Goal: Task Accomplishment & Management: Use online tool/utility

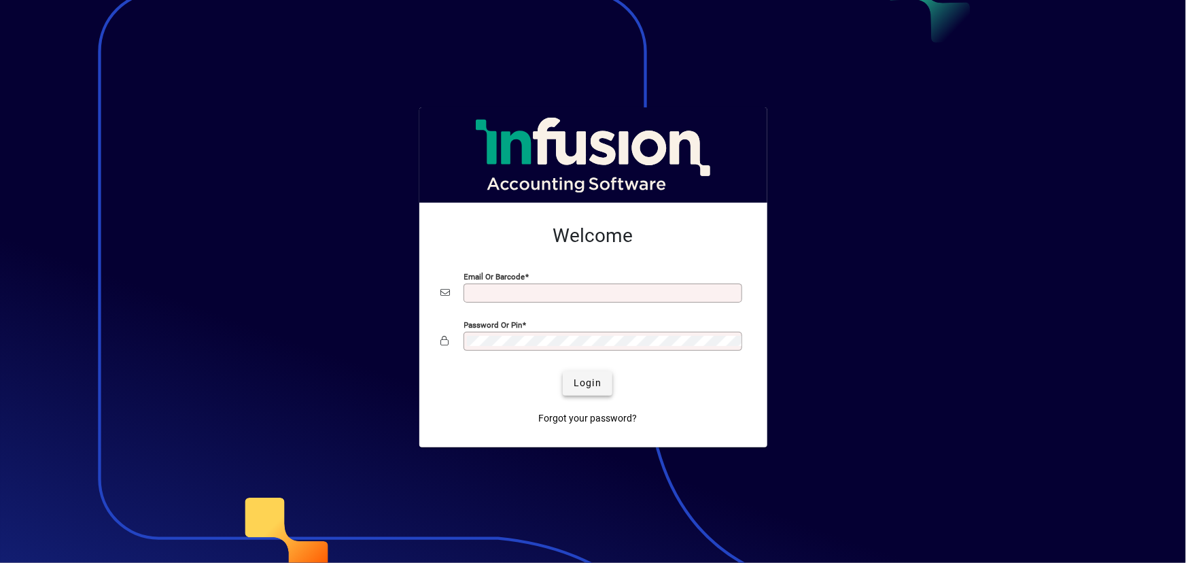
type input "**********"
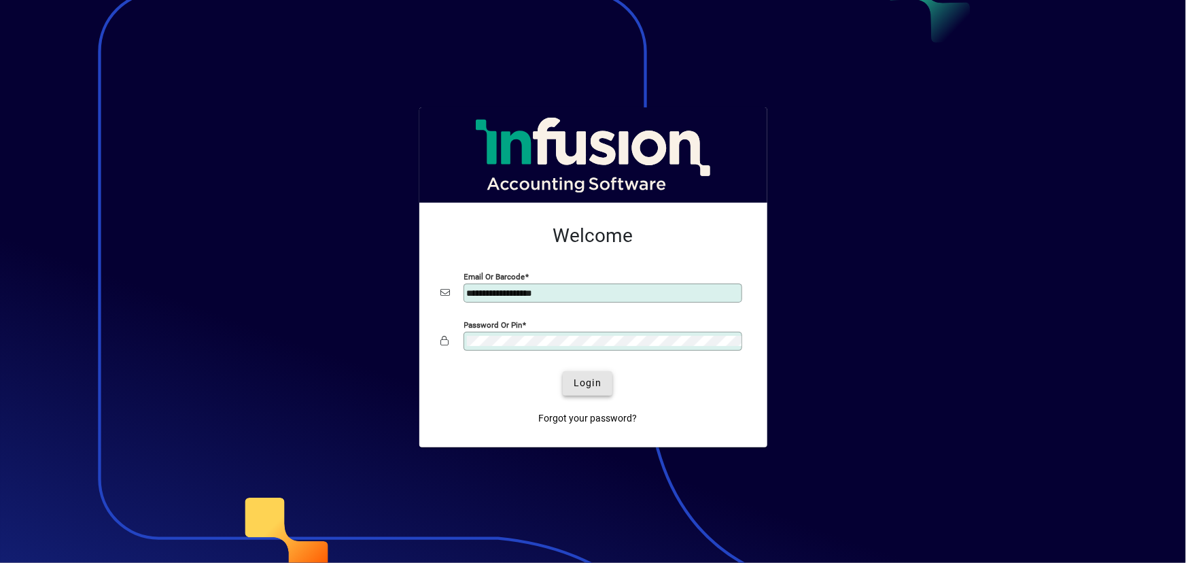
click at [584, 385] on span "Login" at bounding box center [587, 383] width 28 height 14
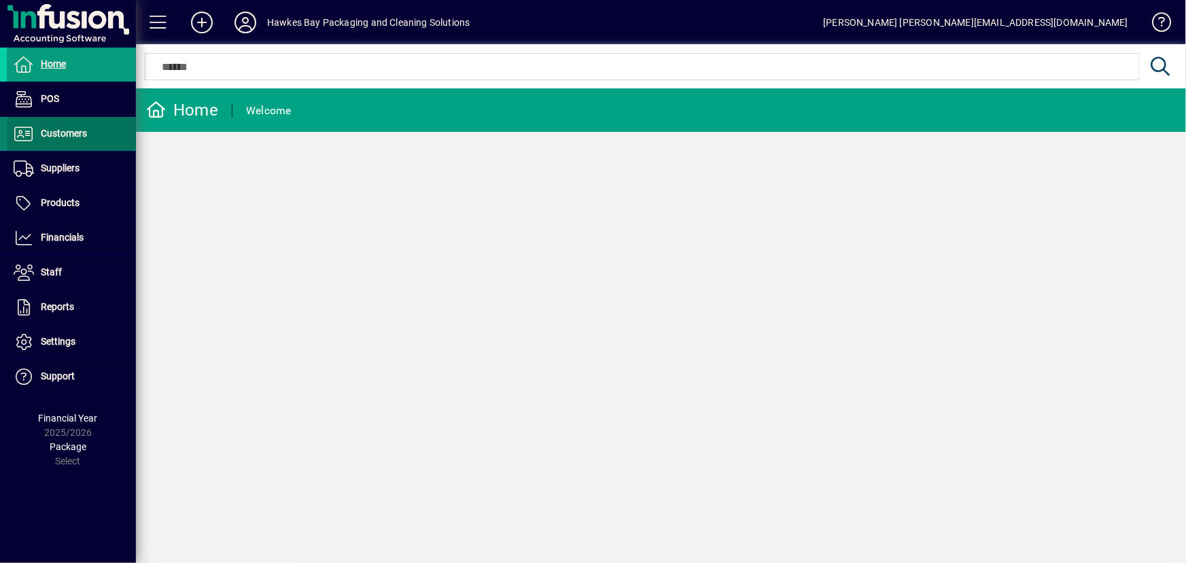
click at [76, 128] on span "Customers" at bounding box center [64, 133] width 46 height 11
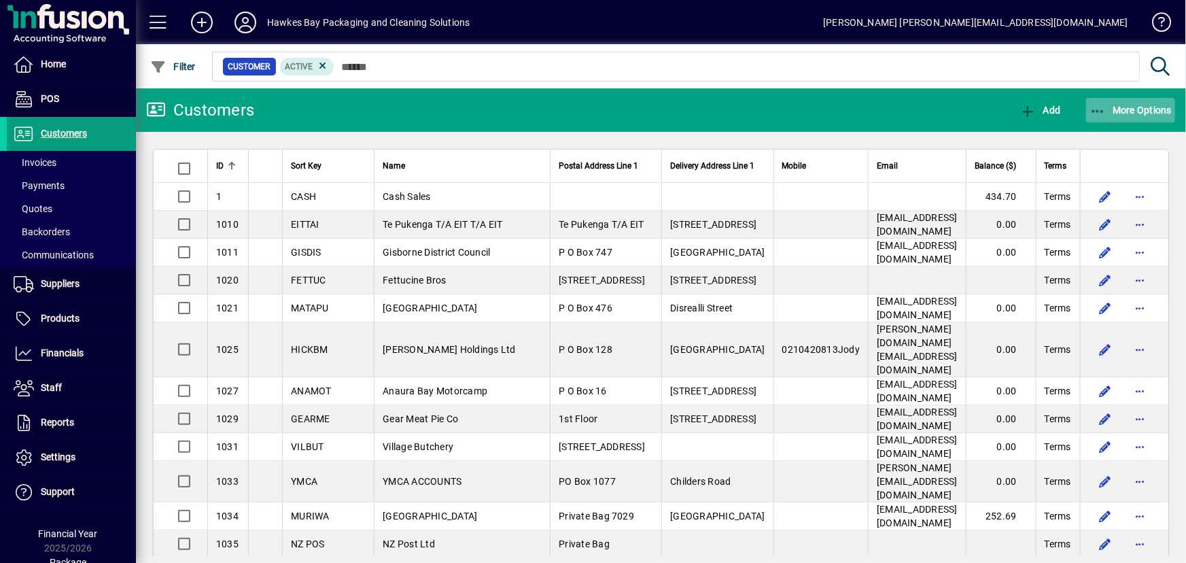
click at [1101, 109] on icon "button" at bounding box center [1097, 112] width 17 height 14
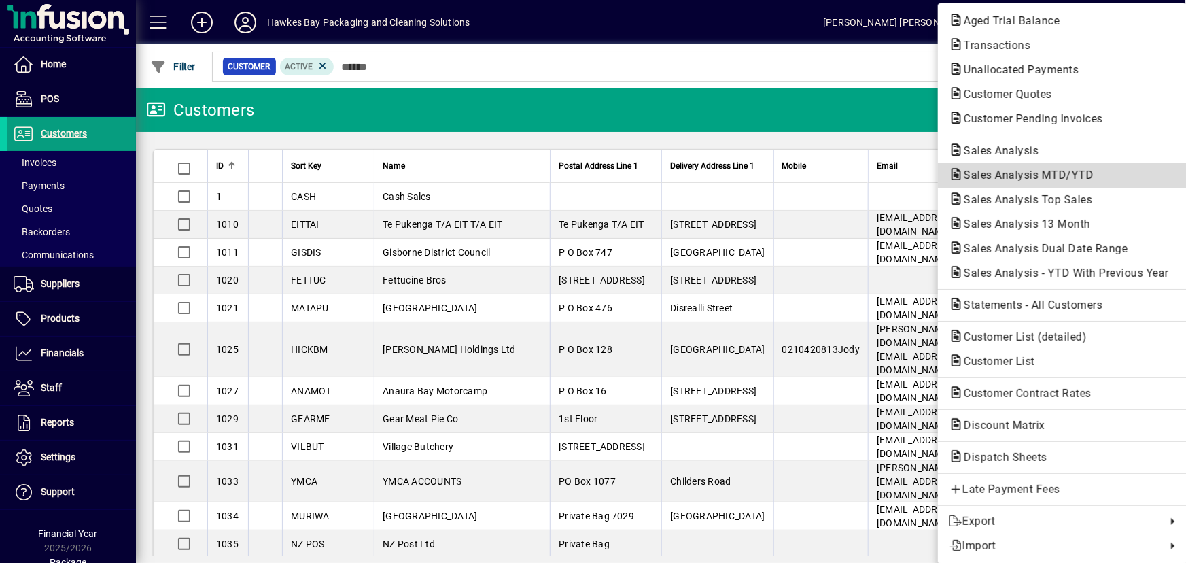
click at [1029, 177] on span "Sales Analysis MTD/YTD" at bounding box center [1025, 175] width 152 height 13
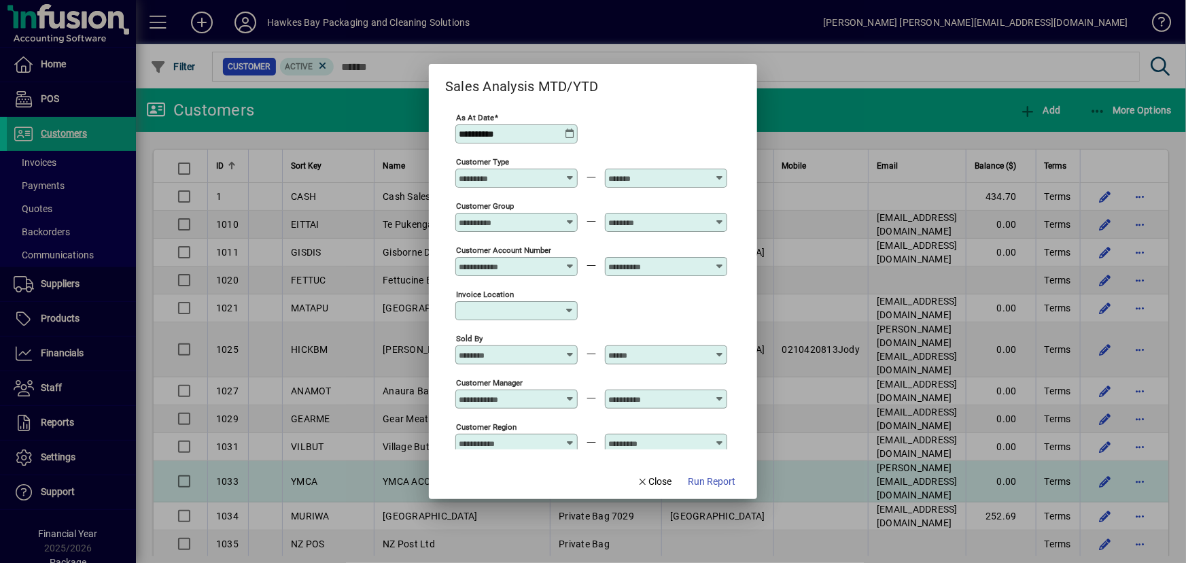
drag, startPoint x: 660, startPoint y: 484, endPoint x: 668, endPoint y: 478, distance: 10.2
click at [660, 484] on span "Close" at bounding box center [654, 481] width 35 height 14
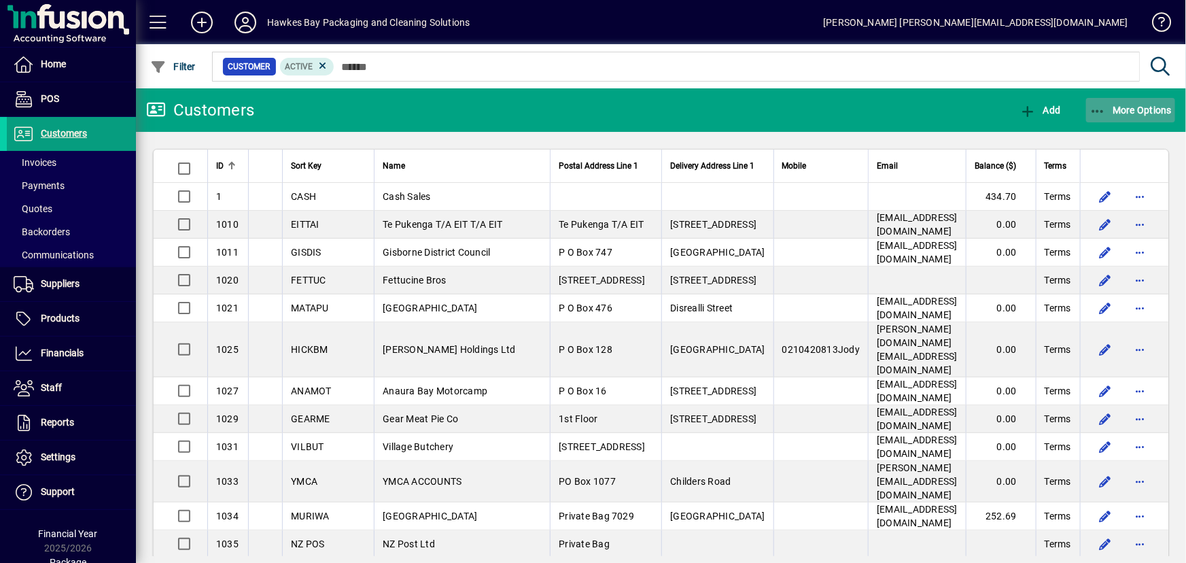
click at [1094, 112] on icon "button" at bounding box center [1097, 112] width 17 height 14
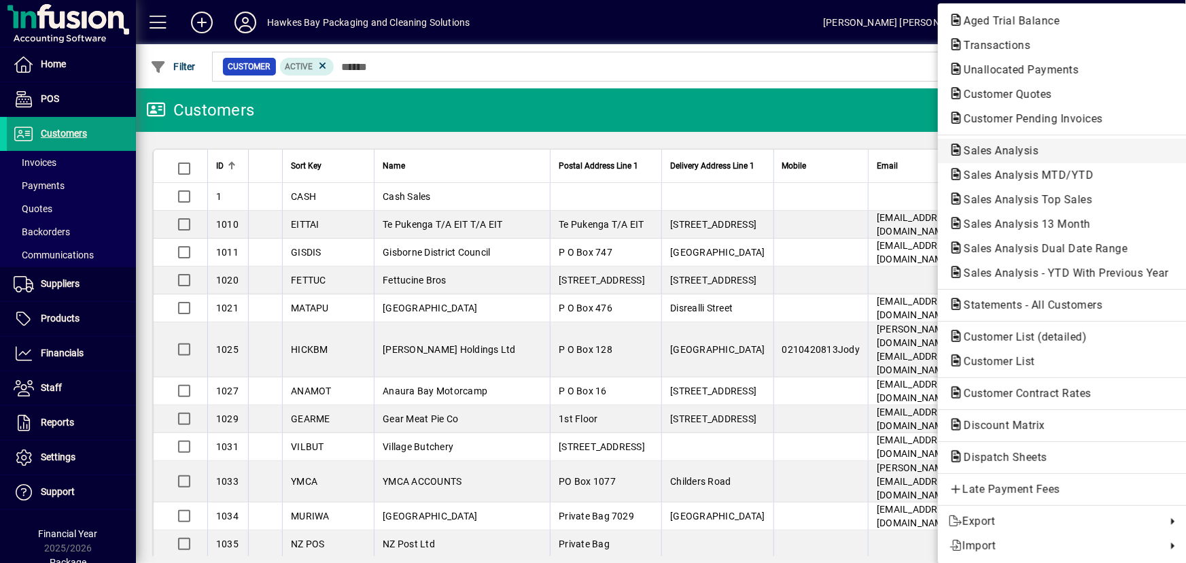
click at [1005, 153] on span "Sales Analysis" at bounding box center [997, 150] width 96 height 13
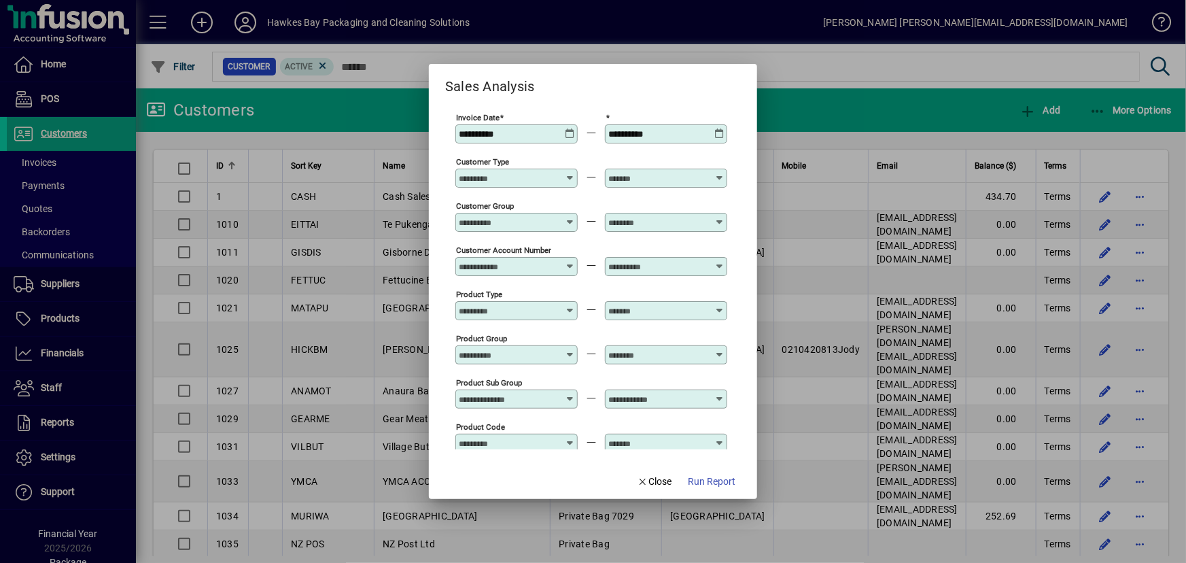
click at [571, 128] on icon at bounding box center [570, 128] width 10 height 0
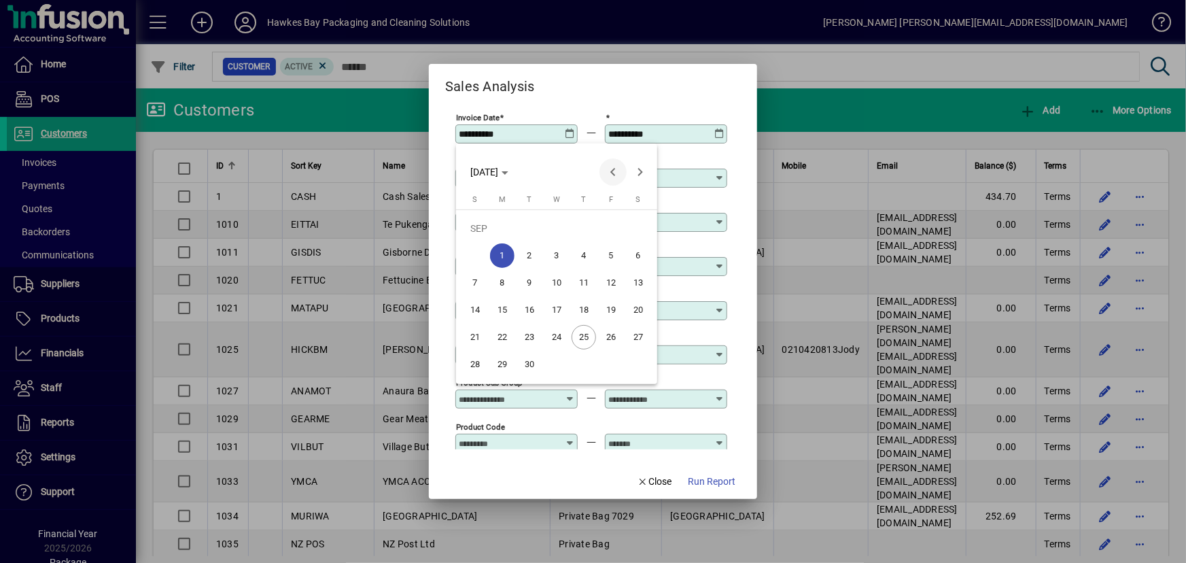
click at [611, 168] on span "Previous month" at bounding box center [612, 171] width 27 height 27
click at [503, 366] on span "28" at bounding box center [502, 364] width 24 height 24
type input "**********"
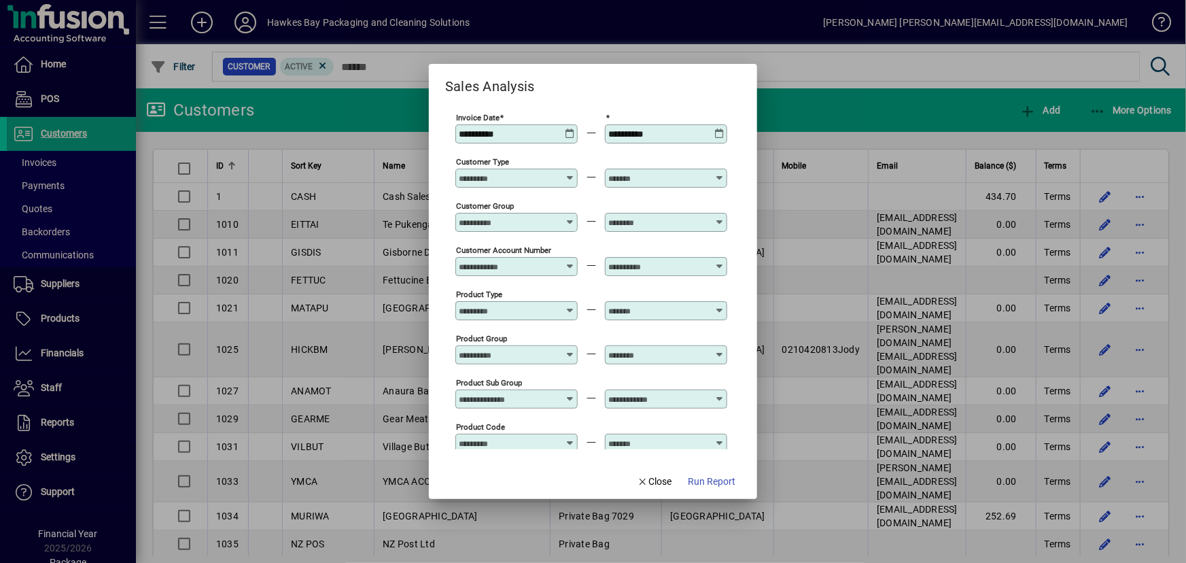
click at [721, 128] on icon at bounding box center [719, 128] width 10 height 0
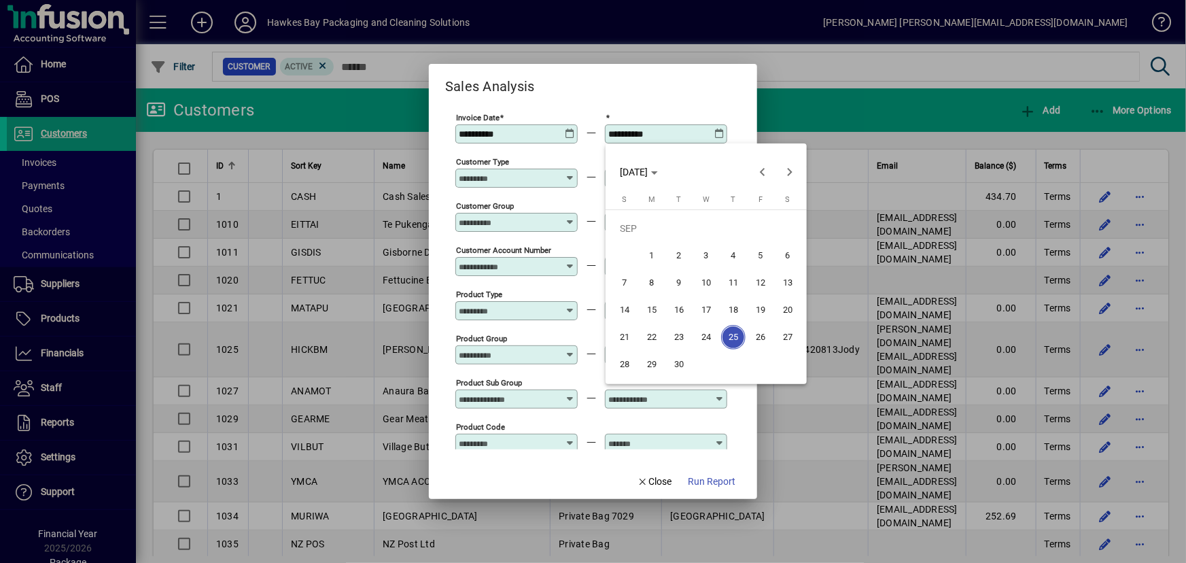
click at [652, 306] on span "15" at bounding box center [651, 310] width 24 height 24
type input "**********"
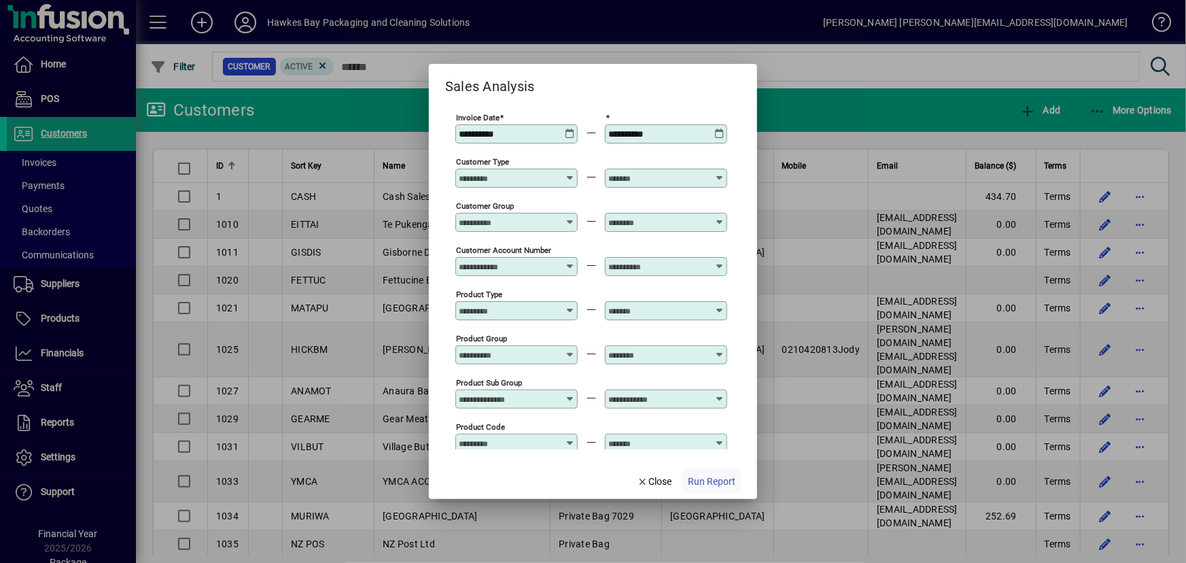
click at [704, 483] on span "Run Report" at bounding box center [712, 481] width 48 height 14
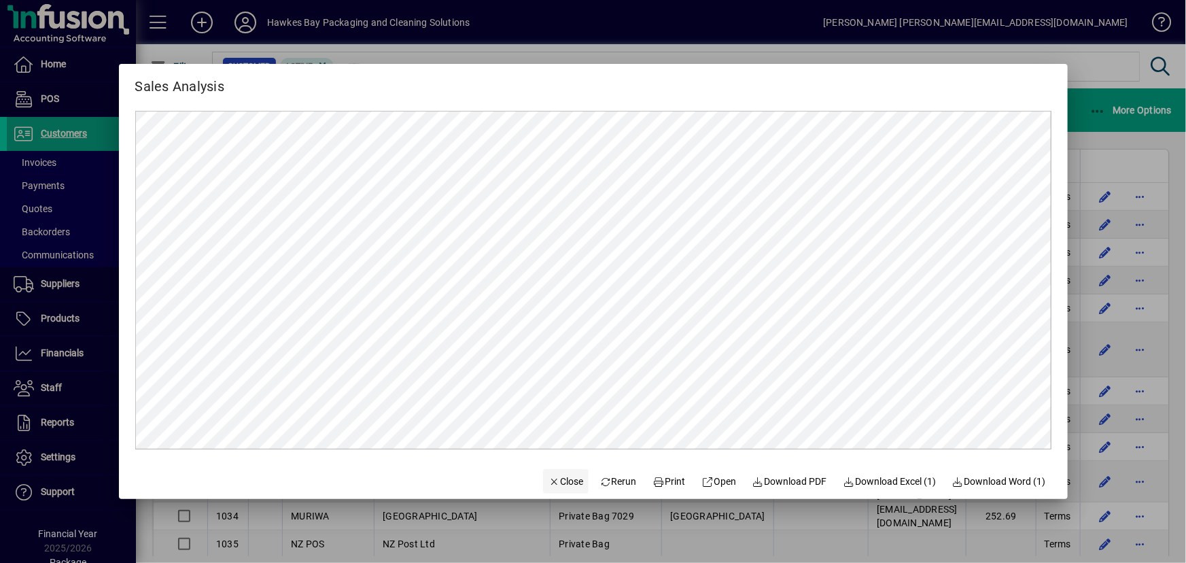
click at [548, 484] on span "Close" at bounding box center [565, 481] width 35 height 14
